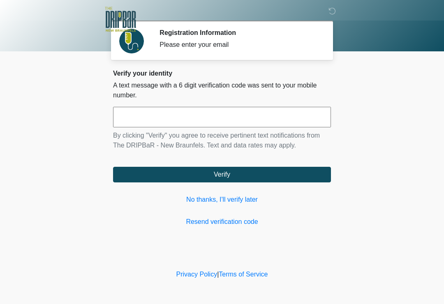
click at [246, 203] on link "No thanks, I'll verify later" at bounding box center [222, 200] width 218 height 10
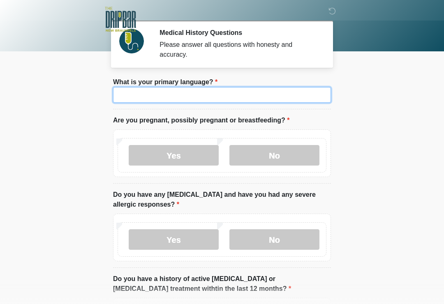
click at [302, 93] on input "What is your primary language?" at bounding box center [222, 95] width 218 height 16
type input "*******"
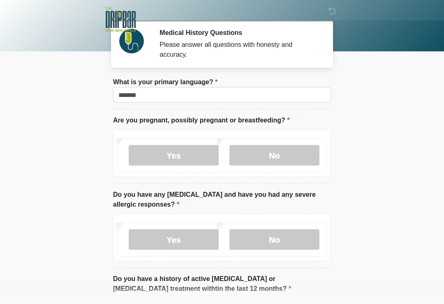
click at [302, 140] on div "Yes No" at bounding box center [221, 155] width 209 height 35
click at [312, 149] on label "No" at bounding box center [274, 155] width 90 height 21
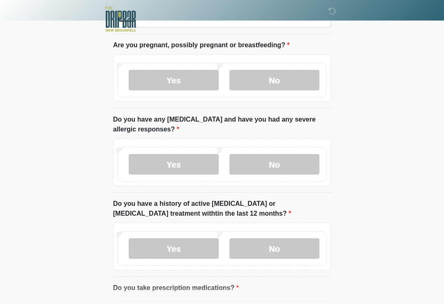
click at [303, 162] on label "No" at bounding box center [274, 164] width 90 height 21
click at [295, 250] on label "No" at bounding box center [274, 248] width 90 height 21
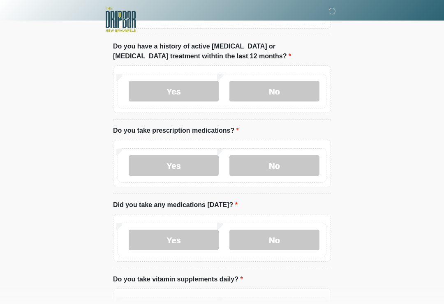
scroll to position [232, 0]
click at [299, 167] on label "No" at bounding box center [274, 166] width 90 height 21
click at [276, 233] on label "No" at bounding box center [274, 240] width 90 height 21
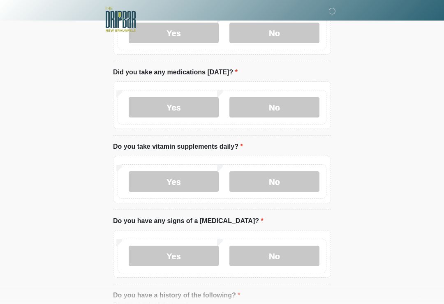
scroll to position [366, 0]
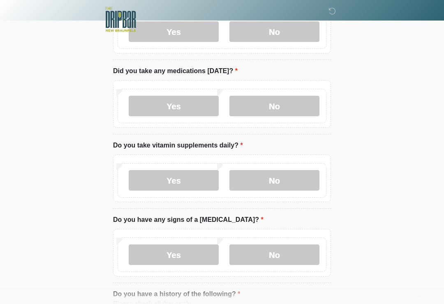
click at [286, 189] on label "No" at bounding box center [274, 180] width 90 height 21
click at [287, 261] on label "No" at bounding box center [274, 254] width 90 height 21
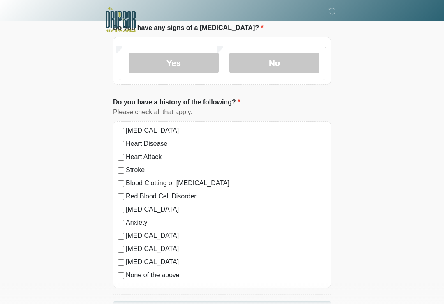
scroll to position [556, 0]
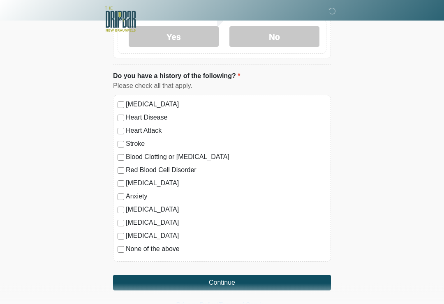
click at [272, 288] on button "Continue" at bounding box center [222, 283] width 218 height 16
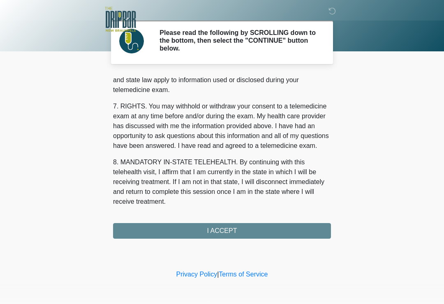
scroll to position [347, 0]
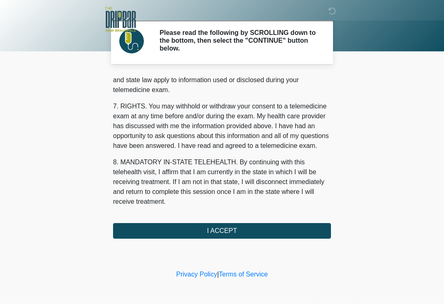
click at [304, 225] on button "I ACCEPT" at bounding box center [222, 231] width 218 height 16
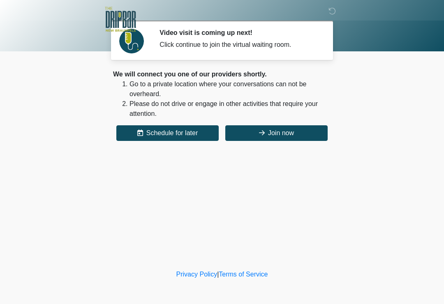
click at [303, 136] on button "Join now" at bounding box center [276, 133] width 102 height 16
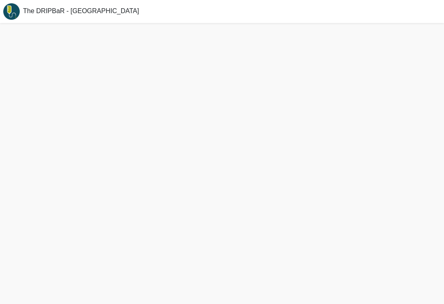
scroll to position [2, 0]
